Goal: Book appointment/travel/reservation

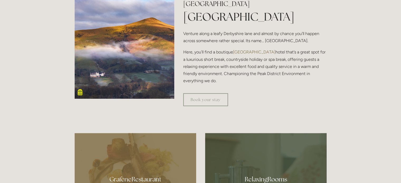
scroll to position [182, 0]
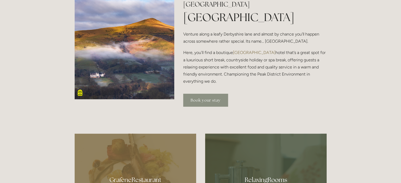
click at [207, 99] on link "Book your stay" at bounding box center [205, 100] width 45 height 13
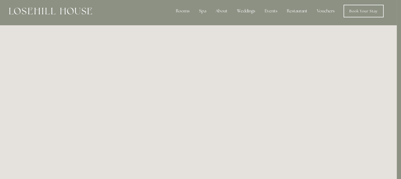
scroll to position [0, 4]
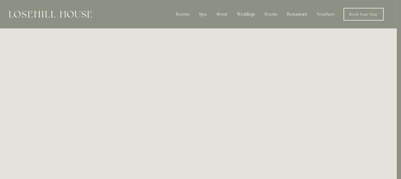
click at [41, 13] on img at bounding box center [50, 14] width 83 height 7
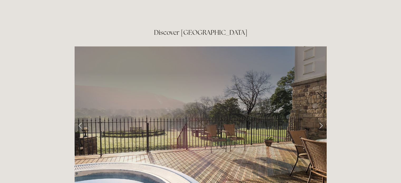
scroll to position [841, 0]
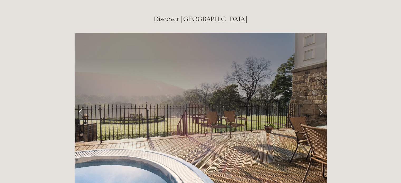
click at [322, 104] on link "Next Slide" at bounding box center [321, 112] width 12 height 16
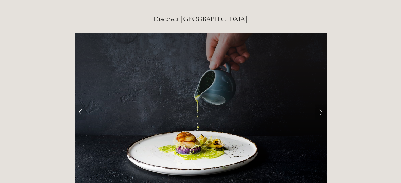
click at [322, 104] on link "Next Slide" at bounding box center [321, 112] width 12 height 16
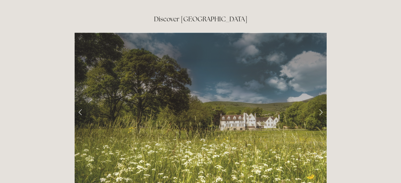
click at [321, 104] on link "Next Slide" at bounding box center [321, 112] width 12 height 16
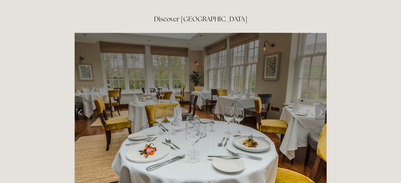
click at [321, 104] on link "Next Slide" at bounding box center [321, 112] width 12 height 16
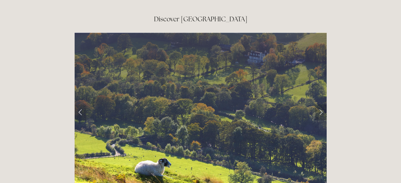
click at [321, 104] on link "Next Slide" at bounding box center [321, 112] width 12 height 16
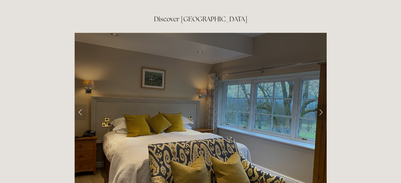
click at [321, 104] on link "Next Slide" at bounding box center [321, 112] width 12 height 16
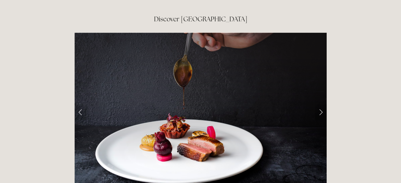
click at [321, 104] on link "Next Slide" at bounding box center [321, 112] width 12 height 16
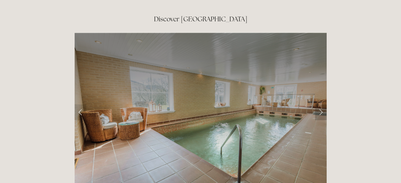
click at [321, 104] on link "Next Slide" at bounding box center [321, 112] width 12 height 16
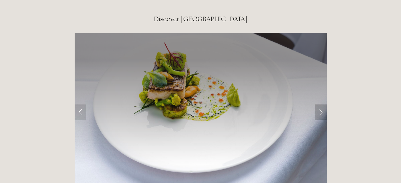
click at [321, 104] on link "Next Slide" at bounding box center [321, 112] width 12 height 16
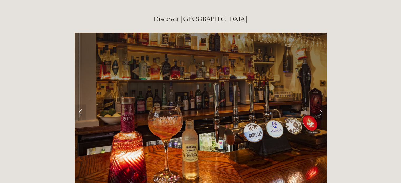
click at [321, 104] on link "Next Slide" at bounding box center [321, 112] width 12 height 16
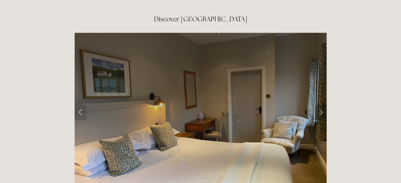
click at [321, 104] on link "Next Slide" at bounding box center [321, 112] width 12 height 16
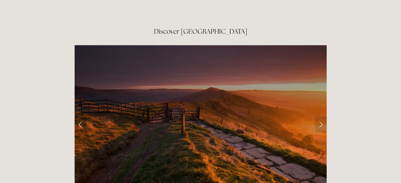
scroll to position [828, 0]
click at [321, 117] on link "Next Slide" at bounding box center [321, 125] width 12 height 16
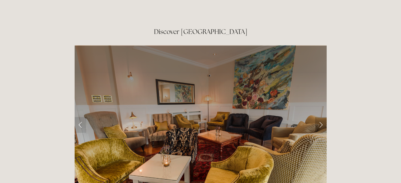
click at [321, 117] on link "Next Slide" at bounding box center [321, 125] width 12 height 16
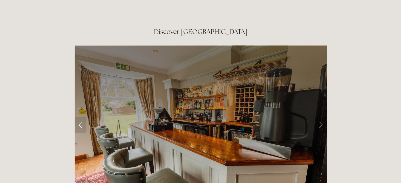
click at [321, 117] on link "Next Slide" at bounding box center [321, 125] width 12 height 16
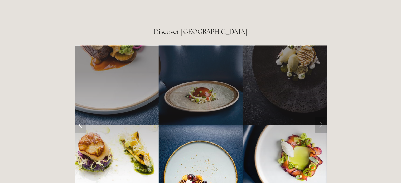
click at [321, 117] on link "Next Slide" at bounding box center [321, 125] width 12 height 16
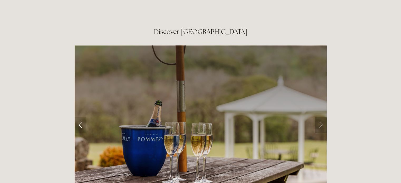
click at [321, 117] on link "Next Slide" at bounding box center [321, 125] width 12 height 16
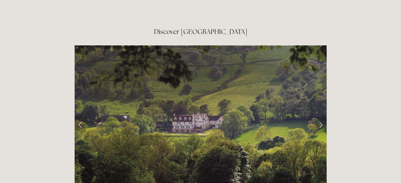
click at [321, 117] on link "Next Slide" at bounding box center [321, 125] width 12 height 16
